Goal: Transaction & Acquisition: Download file/media

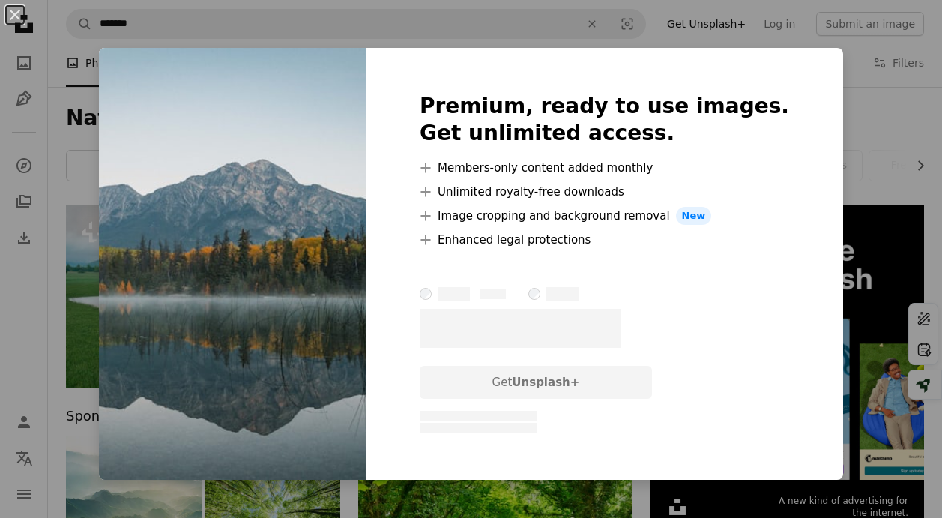
scroll to position [3637, 0]
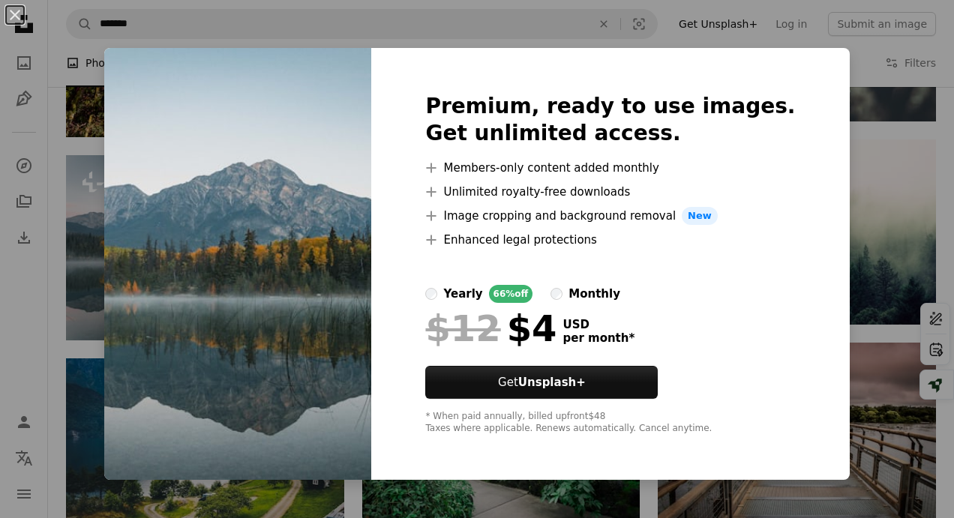
click at [901, 130] on div "An X shape Premium, ready to use images. Get unlimited access. A plus sign Memb…" at bounding box center [477, 259] width 954 height 518
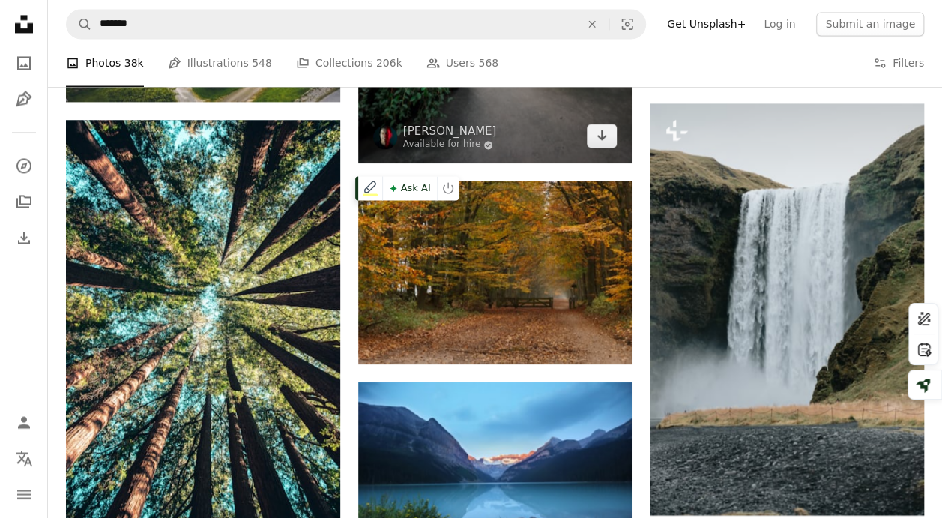
scroll to position [3862, 0]
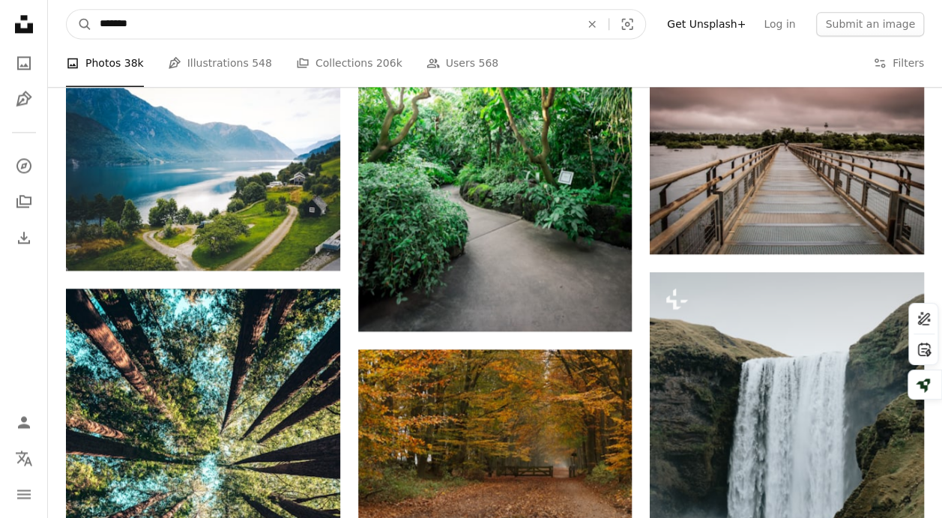
click at [500, 24] on input "*******" at bounding box center [334, 24] width 484 height 28
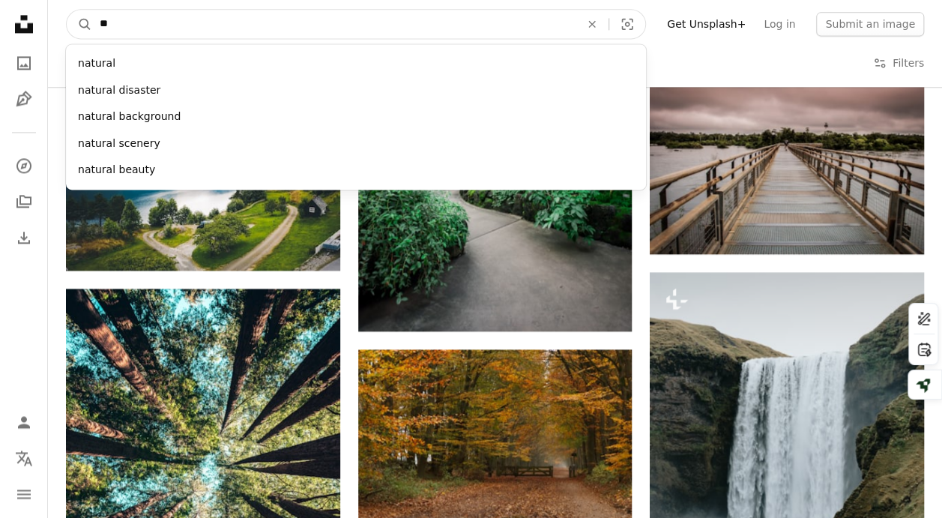
type input "*"
type input "*********"
click button "A magnifying glass" at bounding box center [79, 24] width 25 height 28
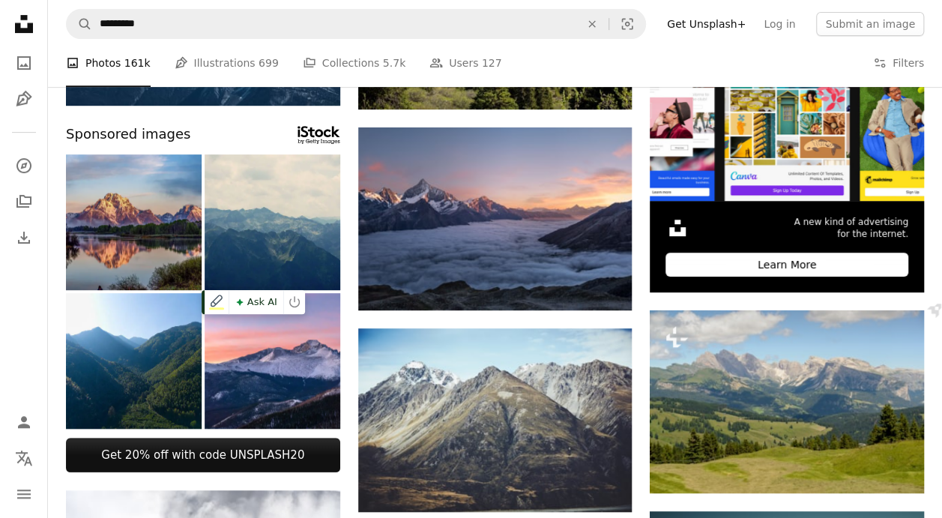
scroll to position [300, 0]
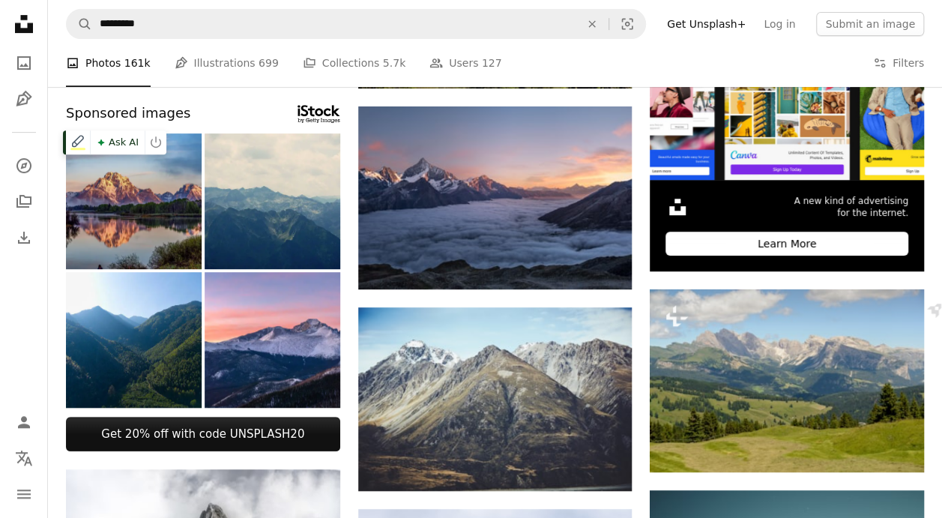
click at [160, 231] on img at bounding box center [134, 201] width 136 height 136
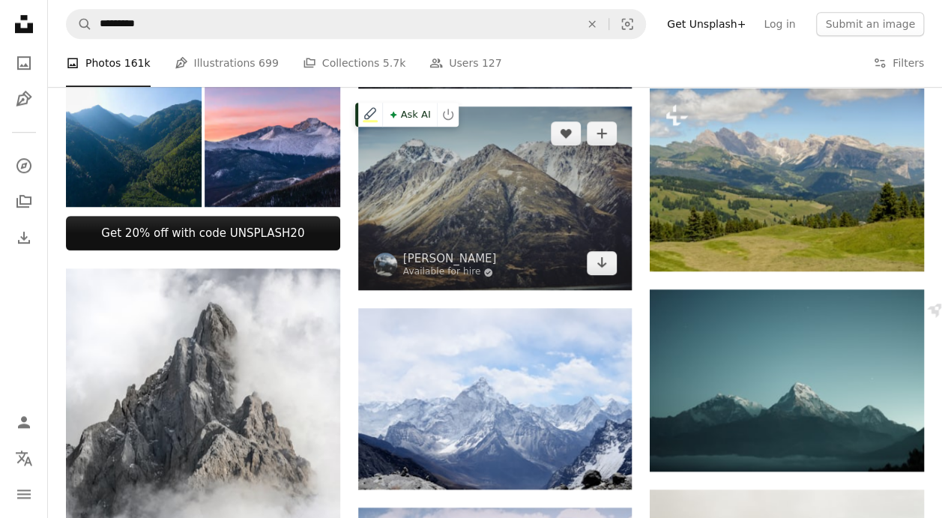
scroll to position [525, 0]
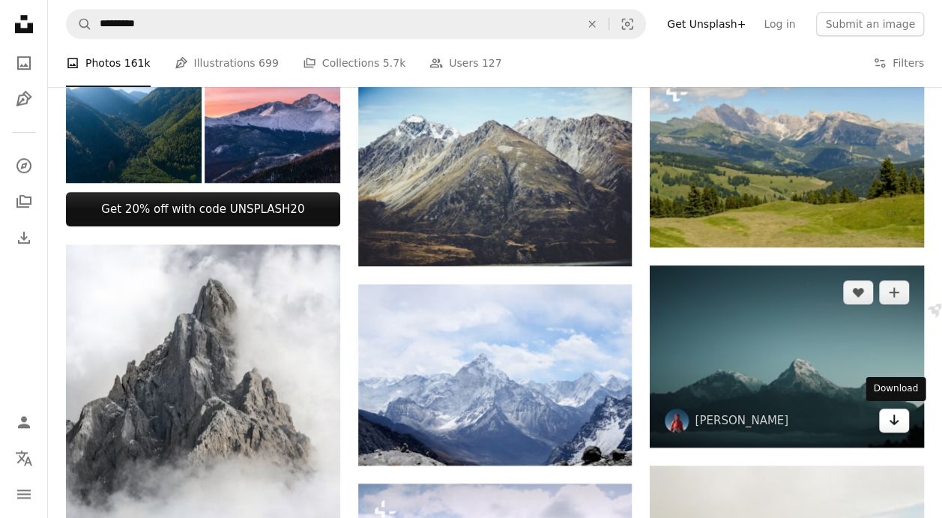
click at [899, 422] on icon "Arrow pointing down" at bounding box center [894, 420] width 12 height 18
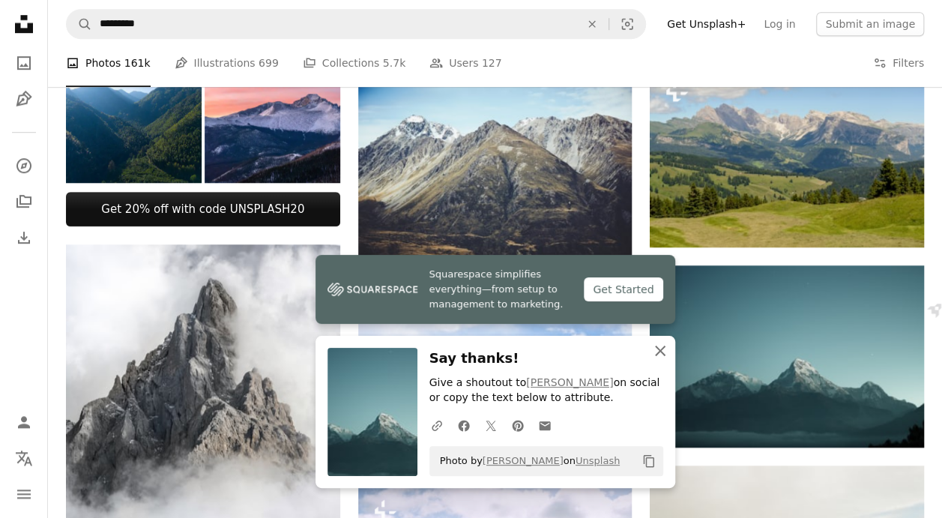
click at [666, 347] on icon "An X shape" at bounding box center [660, 351] width 18 height 18
